Goal: Task Accomplishment & Management: Use online tool/utility

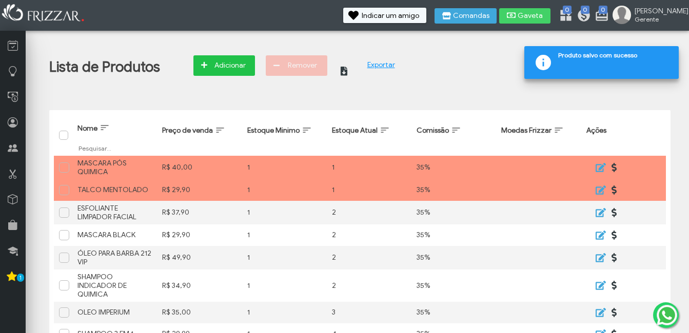
click at [234, 68] on span "Adicionar" at bounding box center [230, 65] width 36 height 15
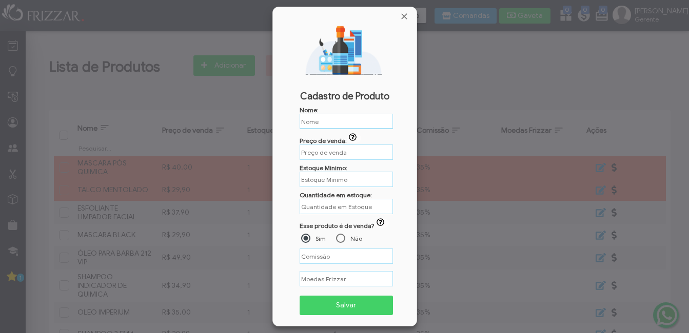
type input "R$"
click at [324, 122] on input "text" at bounding box center [345, 121] width 93 height 15
type input "R$"
type input "%"
type input "R$"
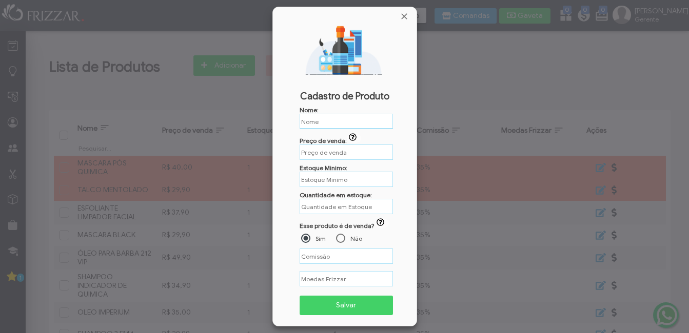
click at [323, 121] on input "text" at bounding box center [345, 121] width 93 height 15
paste input "RELAXAMENTO AMERICANO"
type input "RELAXAMENTO AMERICANO"
type input "R$"
type input "RELAXAMENTO AMERICANO"
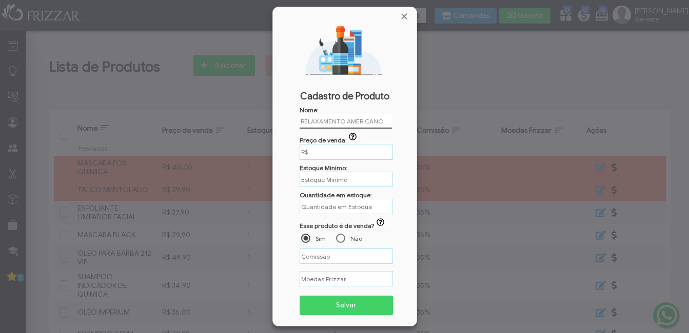
click at [321, 149] on input "R$" at bounding box center [345, 152] width 93 height 16
type input "R$ 129,90"
click at [327, 176] on input "text" at bounding box center [345, 179] width 93 height 15
type input "0"
click at [326, 208] on input "text" at bounding box center [345, 206] width 93 height 16
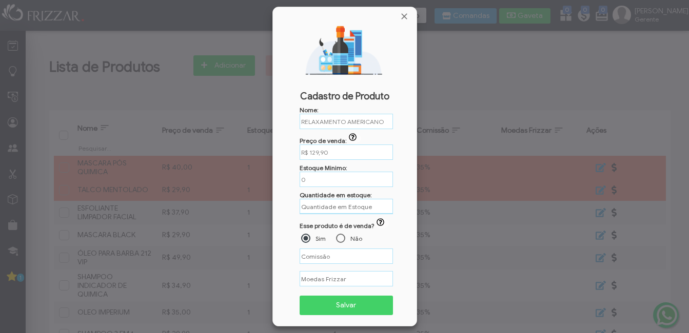
type input "1"
type input "%"
click at [342, 257] on input "%" at bounding box center [345, 256] width 93 height 16
click at [341, 235] on div at bounding box center [340, 238] width 9 height 9
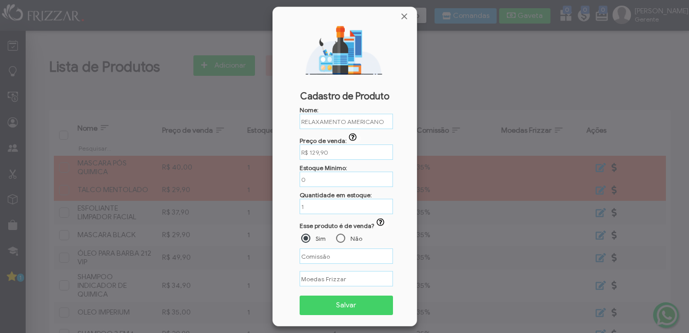
scroll to position [5, 6]
type input "%"
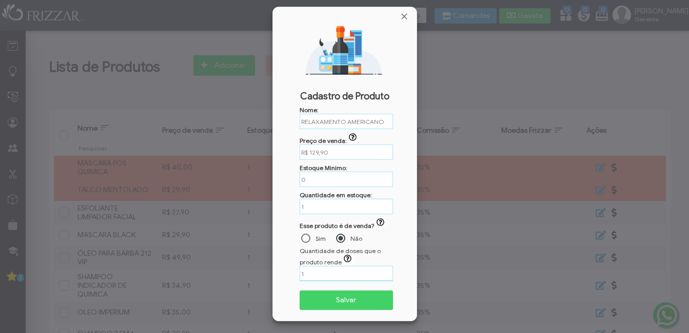
drag, startPoint x: 334, startPoint y: 272, endPoint x: 292, endPoint y: 270, distance: 42.1
click at [292, 270] on div "Nome: RELAXAMENTO AMERICANO Preço de venda: ui-button R$ 129,90 Estoque Minimo:…" at bounding box center [344, 212] width 131 height 212
type input "0"
click at [362, 294] on span "Salvar" at bounding box center [346, 299] width 79 height 15
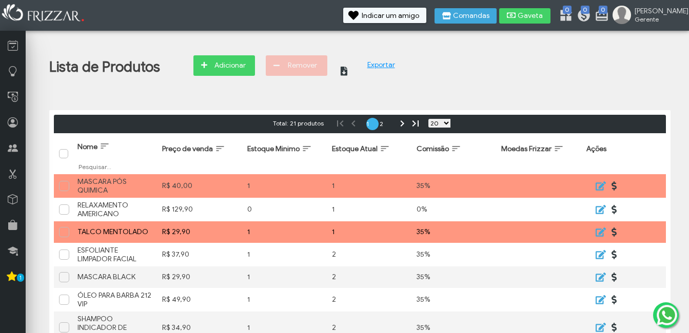
click at [431, 231] on div "35%" at bounding box center [453, 232] width 74 height 9
click at [602, 234] on icon "submit" at bounding box center [600, 232] width 12 height 10
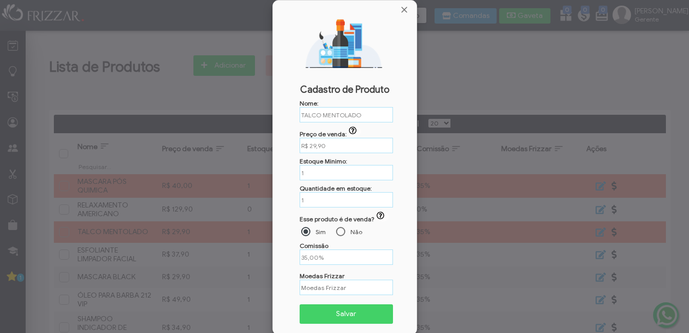
click at [345, 231] on td "Não" at bounding box center [352, 232] width 35 height 10
click at [340, 232] on div at bounding box center [340, 231] width 9 height 9
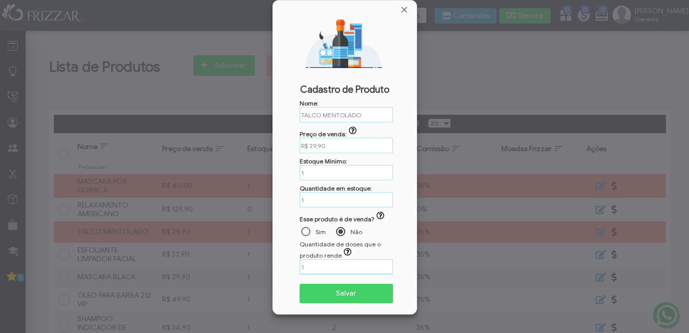
drag, startPoint x: 330, startPoint y: 269, endPoint x: 259, endPoint y: 269, distance: 70.8
click at [259, 269] on body "ui-button [PERSON_NAME] Minha Conta Home Treinamento Sair" at bounding box center [344, 166] width 689 height 333
type input "0"
click at [320, 292] on span "Salvar" at bounding box center [346, 293] width 79 height 15
